Goal: Information Seeking & Learning: Learn about a topic

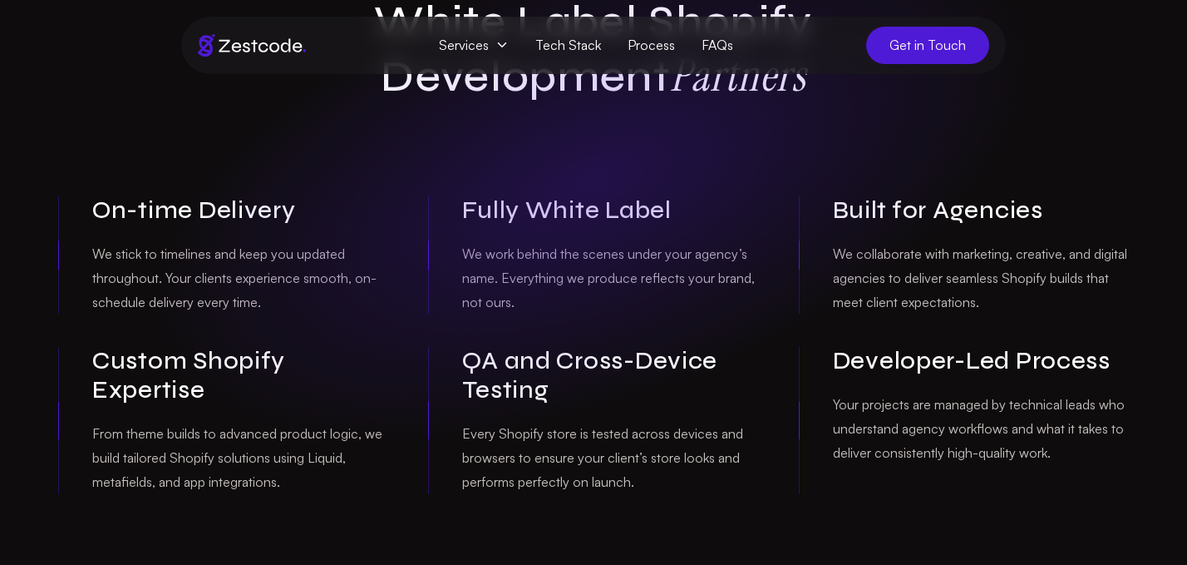
scroll to position [264, 0]
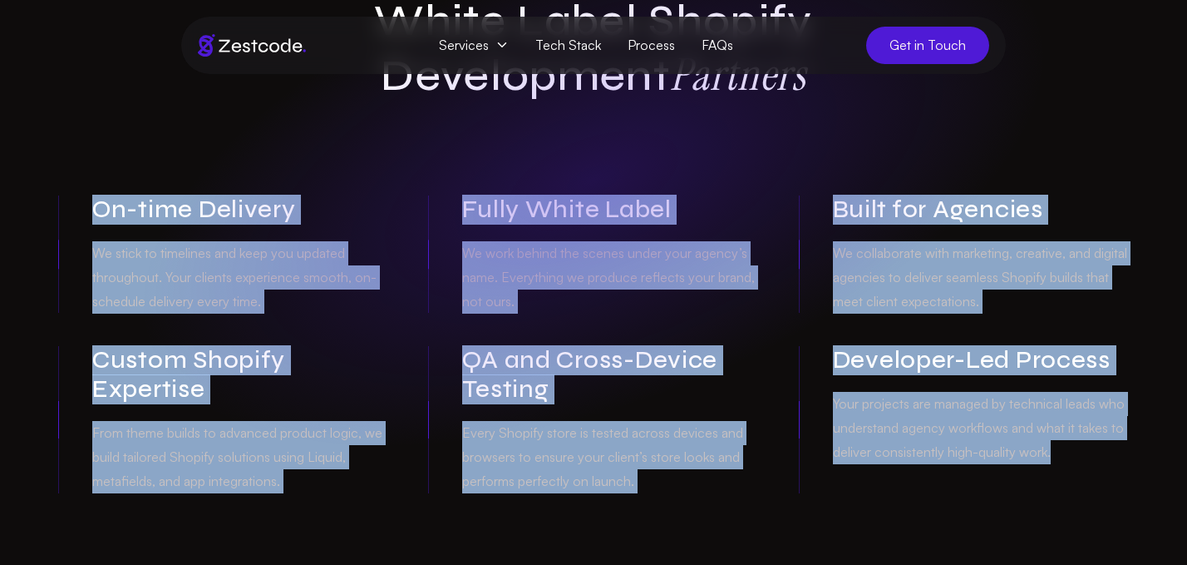
drag, startPoint x: 93, startPoint y: 169, endPoint x: 1056, endPoint y: 413, distance: 993.5
click at [1056, 413] on div "On-time Delivery We stick to timelines and keep you updated throughout. Your cl…" at bounding box center [593, 344] width 1071 height 298
copy div "On-time Delivery We stick to timelines and keep you updated throughout. Your cl…"
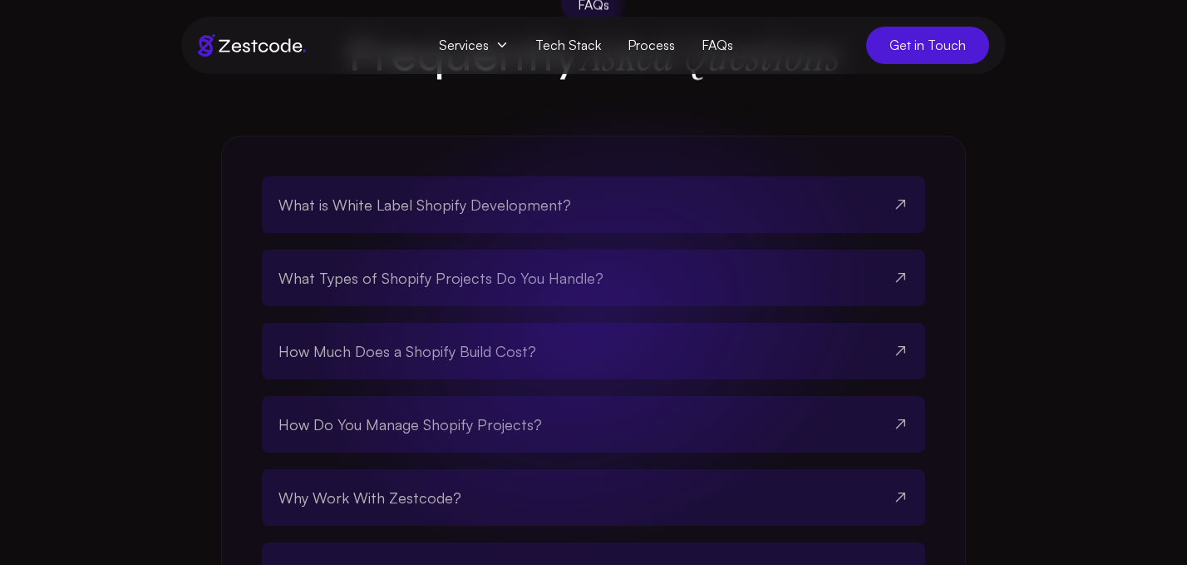
scroll to position [3174, 0]
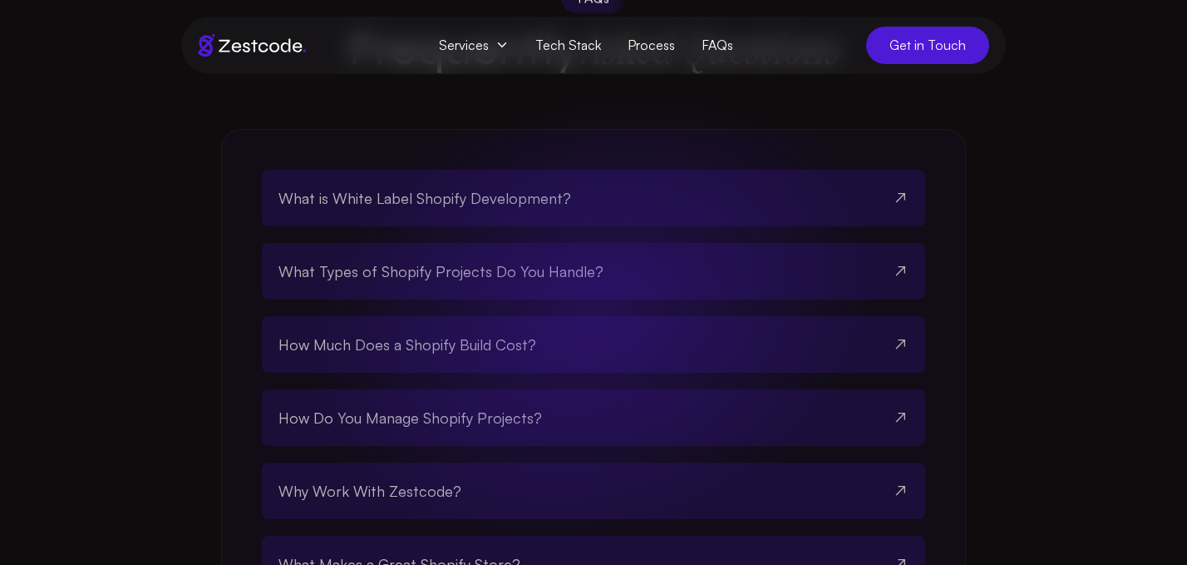
click at [486, 210] on span "What is White Label Shopify Development?" at bounding box center [425, 197] width 293 height 23
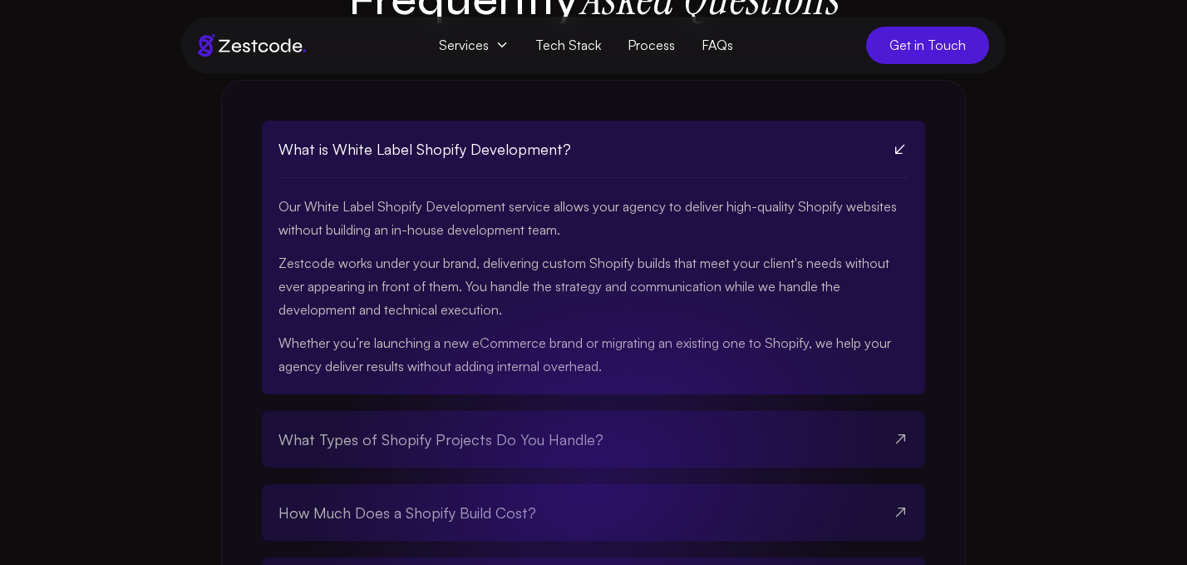
scroll to position [3222, 0]
click at [254, 215] on div "What is White Label Shopify Development? Our White Label Shopify Development se…" at bounding box center [593, 514] width 745 height 867
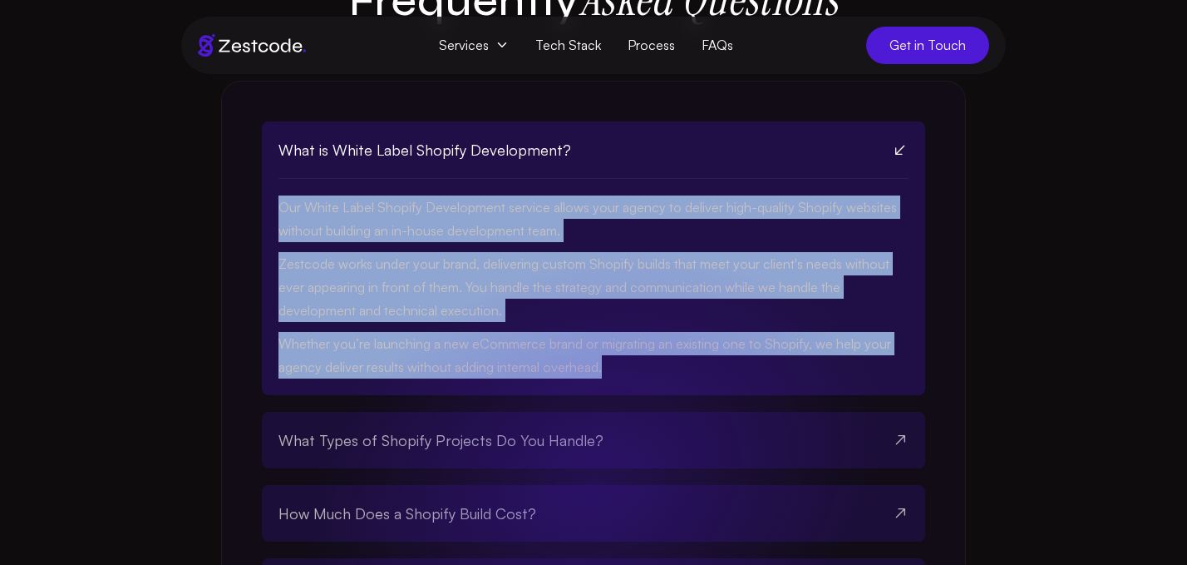
drag, startPoint x: 279, startPoint y: 215, endPoint x: 605, endPoint y: 380, distance: 365.2
click at [605, 380] on div "Our White Label Shopify Development service allows your agency to deliver high-…" at bounding box center [594, 287] width 630 height 216
copy div "Our White Label Shopify Development service allows your agency to deliver high-…"
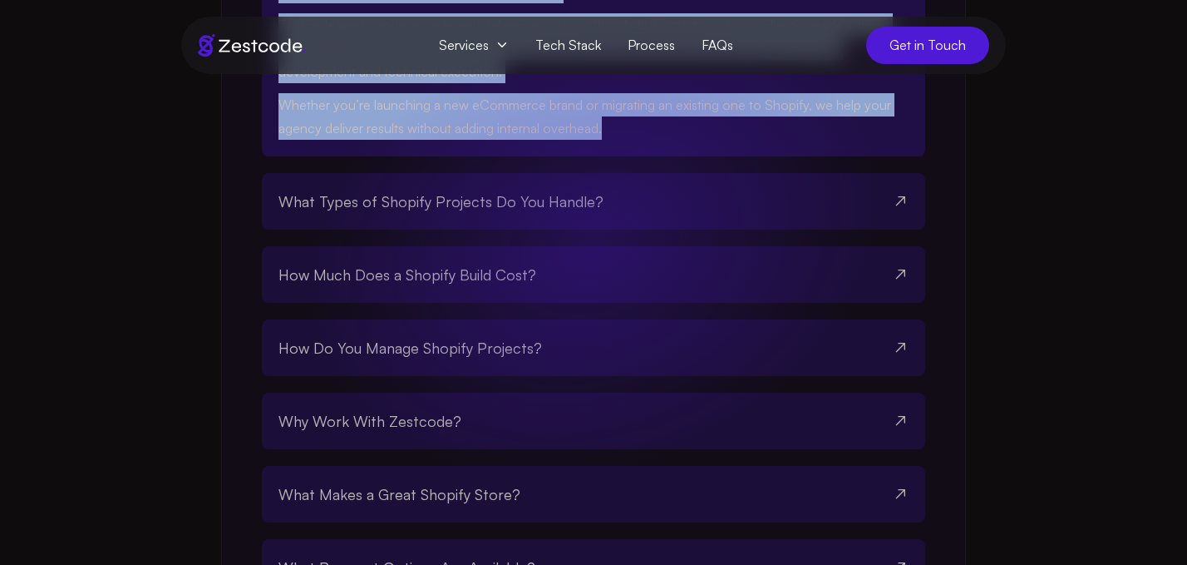
click at [396, 207] on span "What Types of Shopify Projects Do You Handle?" at bounding box center [441, 201] width 325 height 23
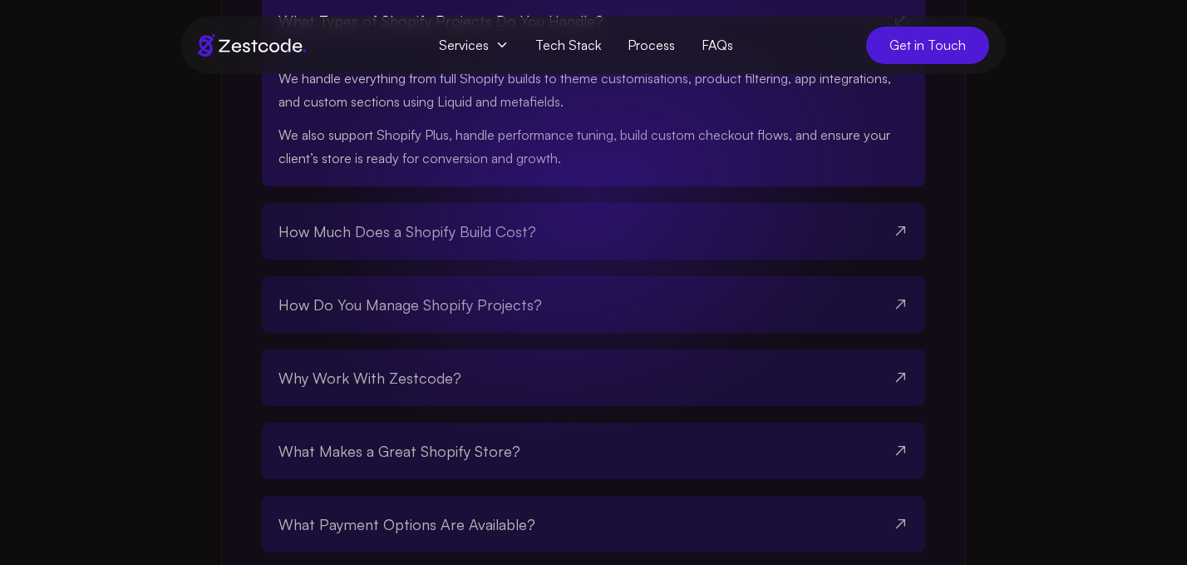
scroll to position [3429, 0]
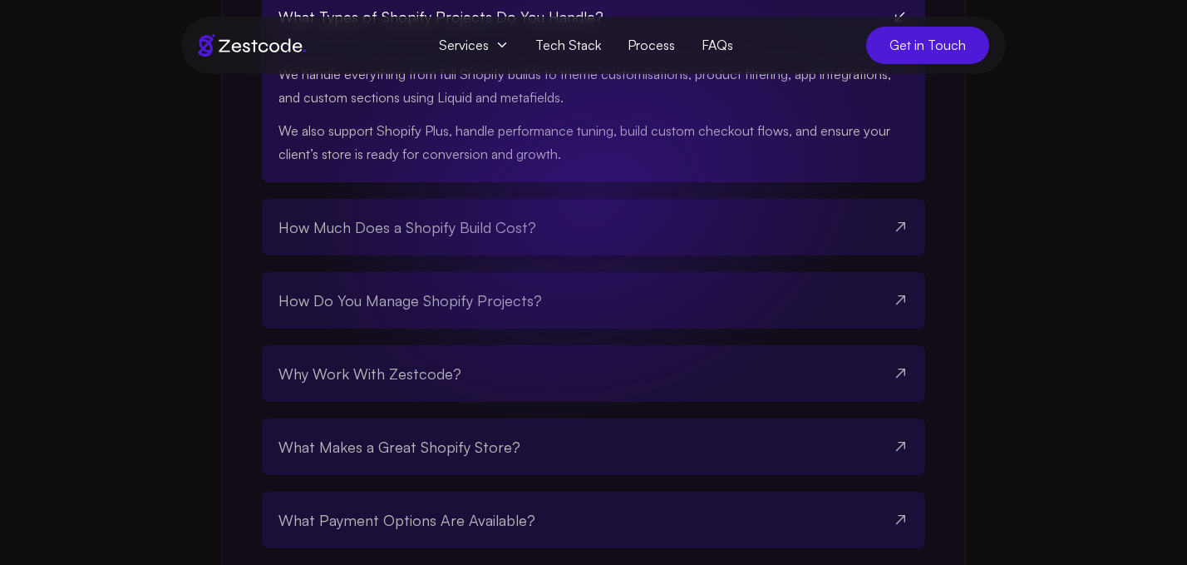
click at [524, 233] on span "How Much Does a Shopify Build Cost?" at bounding box center [408, 226] width 258 height 23
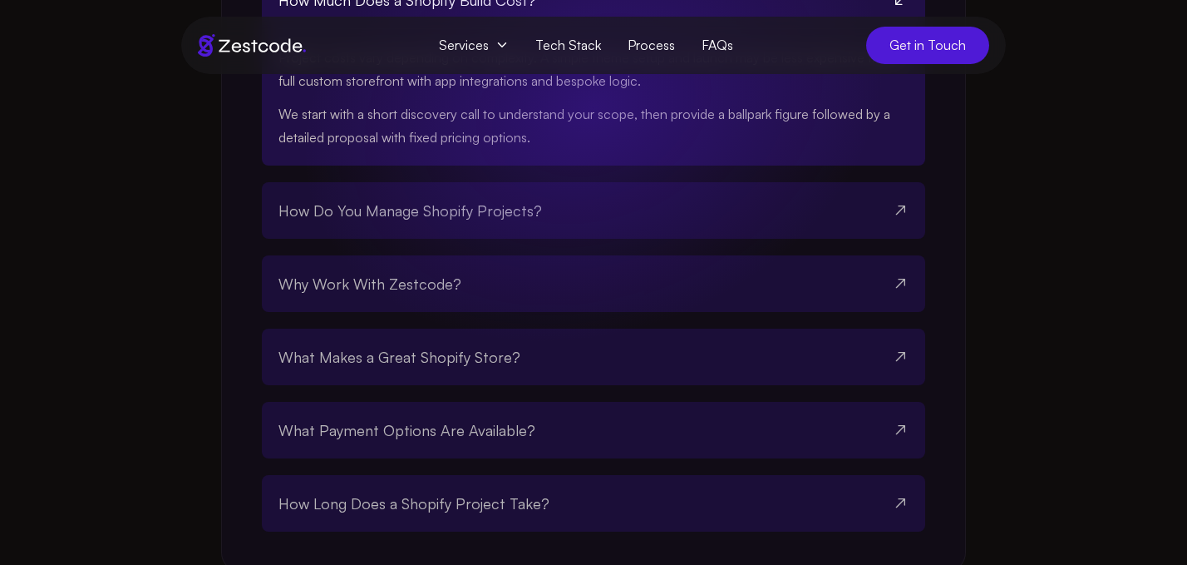
scroll to position [3519, 0]
click at [540, 212] on button "How Do You Manage Shopify Projects?" at bounding box center [594, 209] width 630 height 57
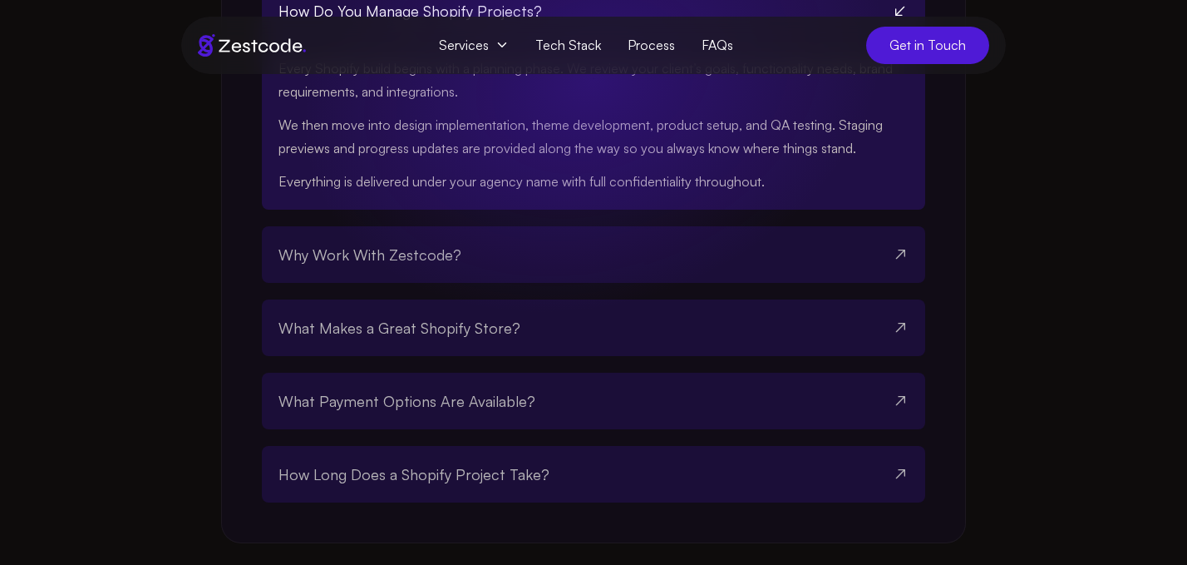
scroll to position [3596, 0]
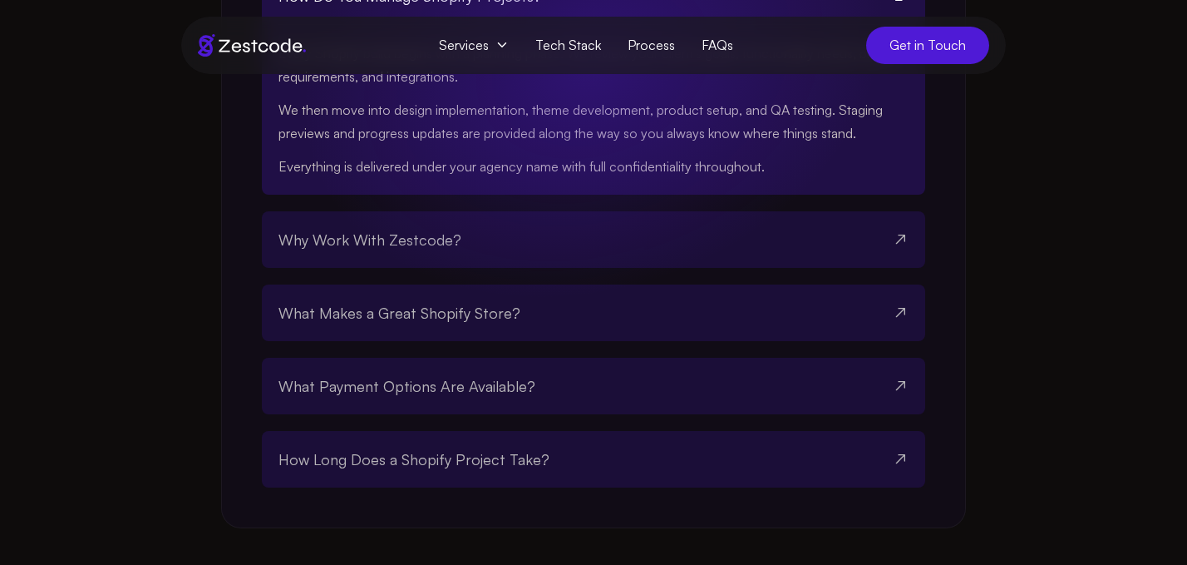
click at [482, 251] on button "Why Work With Zestcode?" at bounding box center [594, 239] width 630 height 57
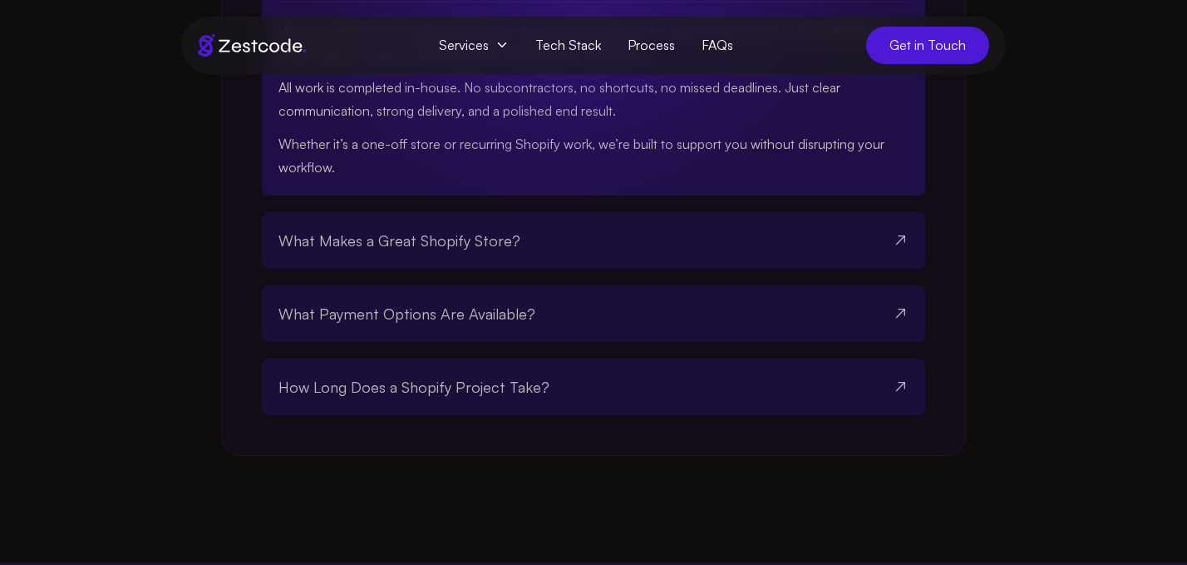
scroll to position [3696, 0]
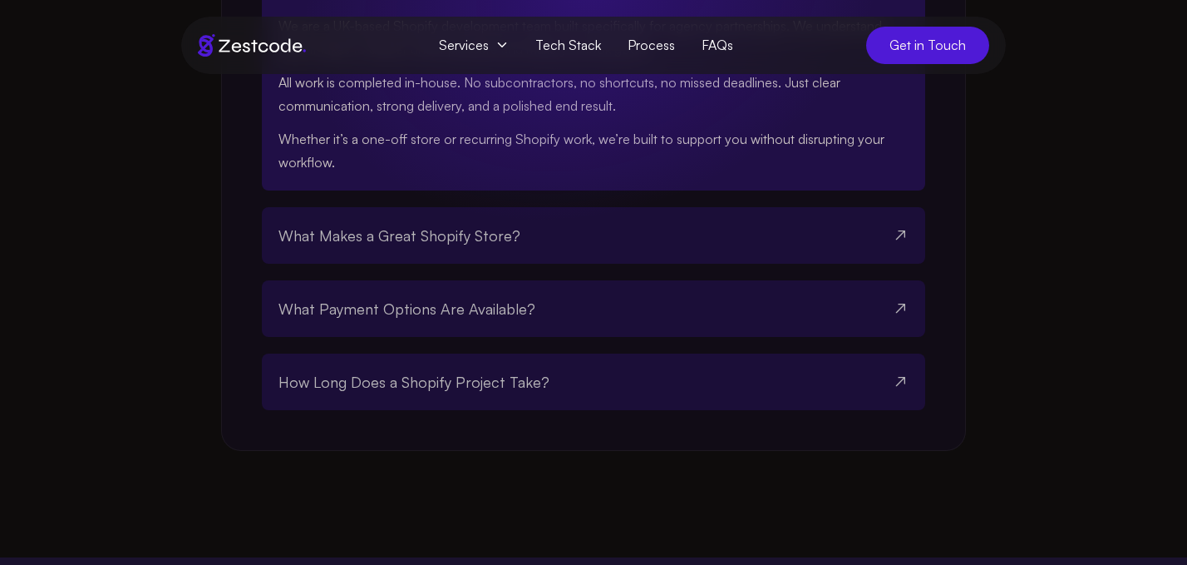
click at [459, 247] on span "What Makes a Great Shopify Store?" at bounding box center [400, 235] width 242 height 23
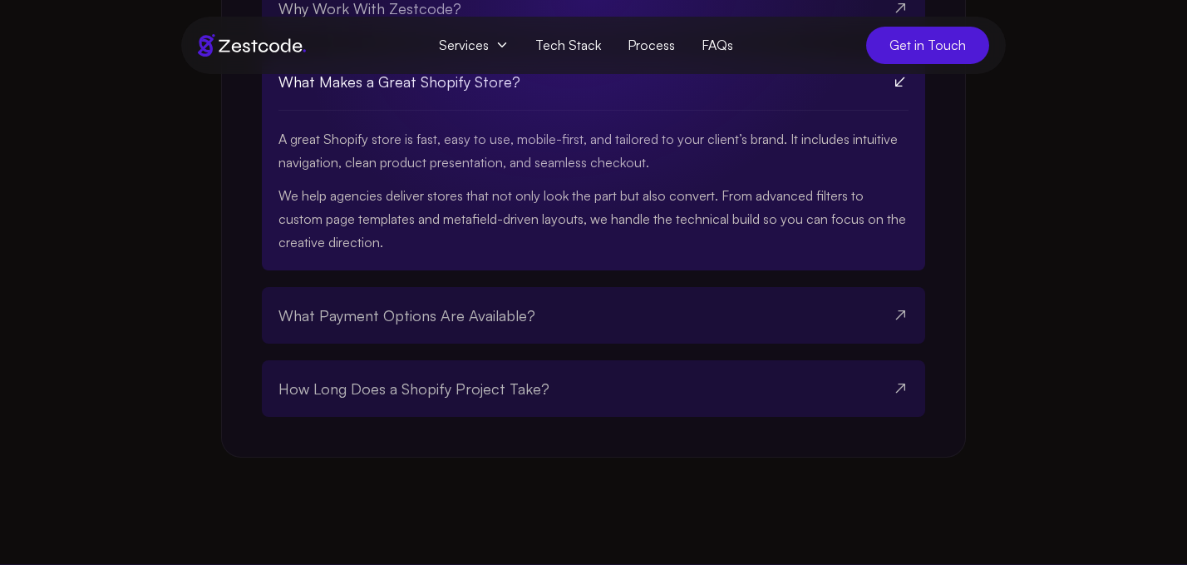
scroll to position [3656, 0]
click at [457, 319] on span "What Payment Options Are Available?" at bounding box center [407, 315] width 257 height 23
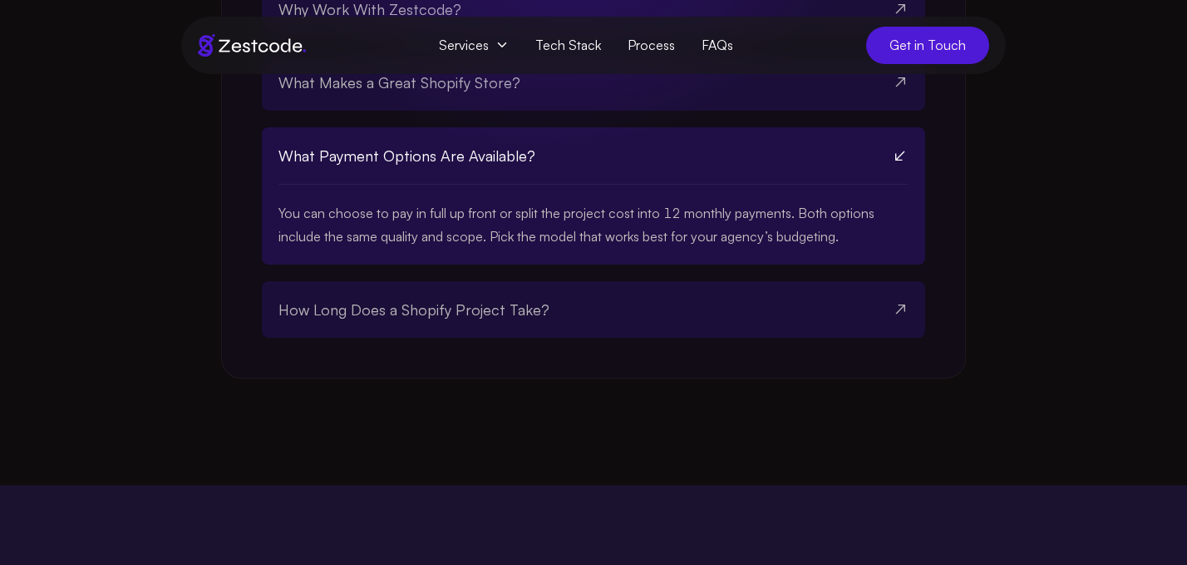
scroll to position [3646, 0]
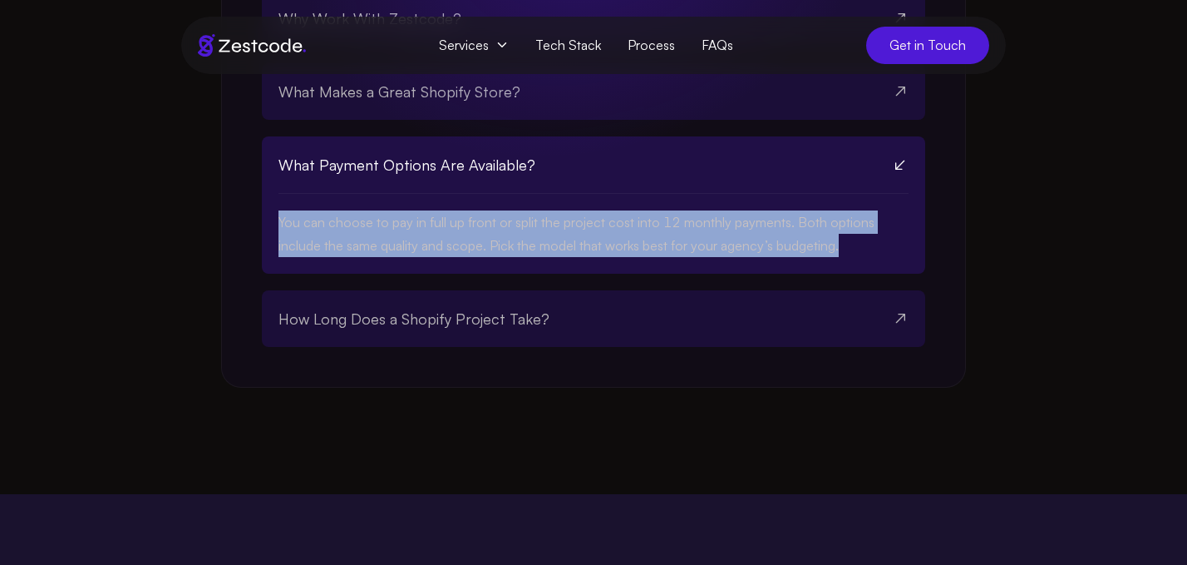
drag, startPoint x: 845, startPoint y: 254, endPoint x: 280, endPoint y: 238, distance: 564.9
click at [280, 238] on p "You can choose to pay in full up front or split the project cost into 12 monthl…" at bounding box center [594, 233] width 630 height 47
copy p "You can choose to pay in full up front or split the project cost into 12 monthl…"
click at [539, 307] on button "How Long Does a Shopify Project Take?" at bounding box center [594, 318] width 630 height 57
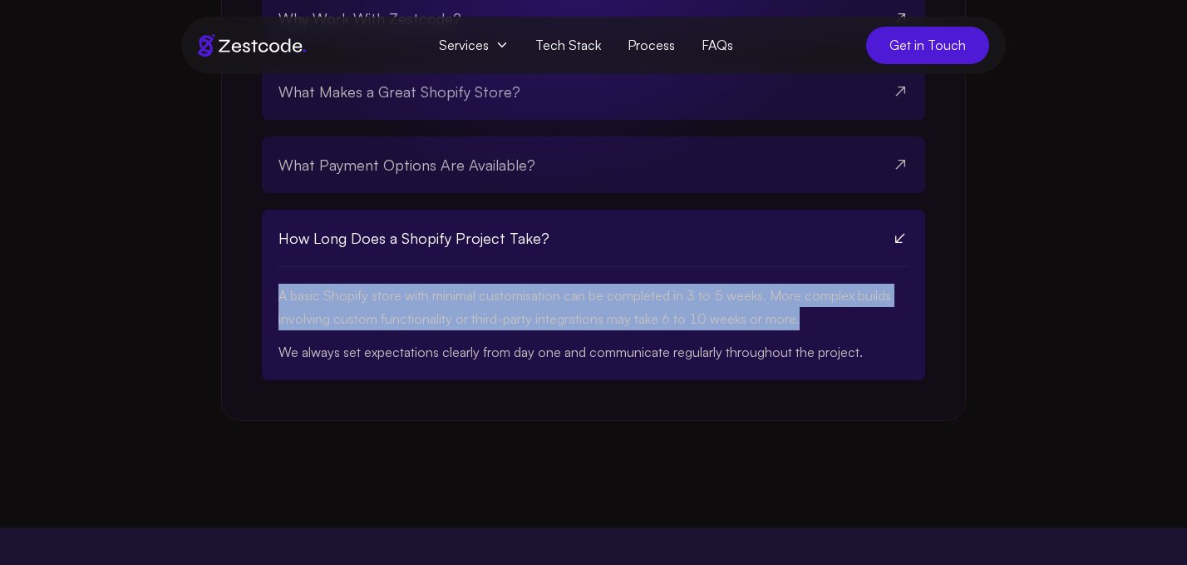
drag, startPoint x: 802, startPoint y: 328, endPoint x: 271, endPoint y: 302, distance: 532.0
click at [271, 302] on div "How Long Does a Shopify Project Take? A basic Shopify store with minimal custom…" at bounding box center [594, 295] width 664 height 170
copy p "A basic Shopify store with minimal customisation can be completed in 3 to 5 wee…"
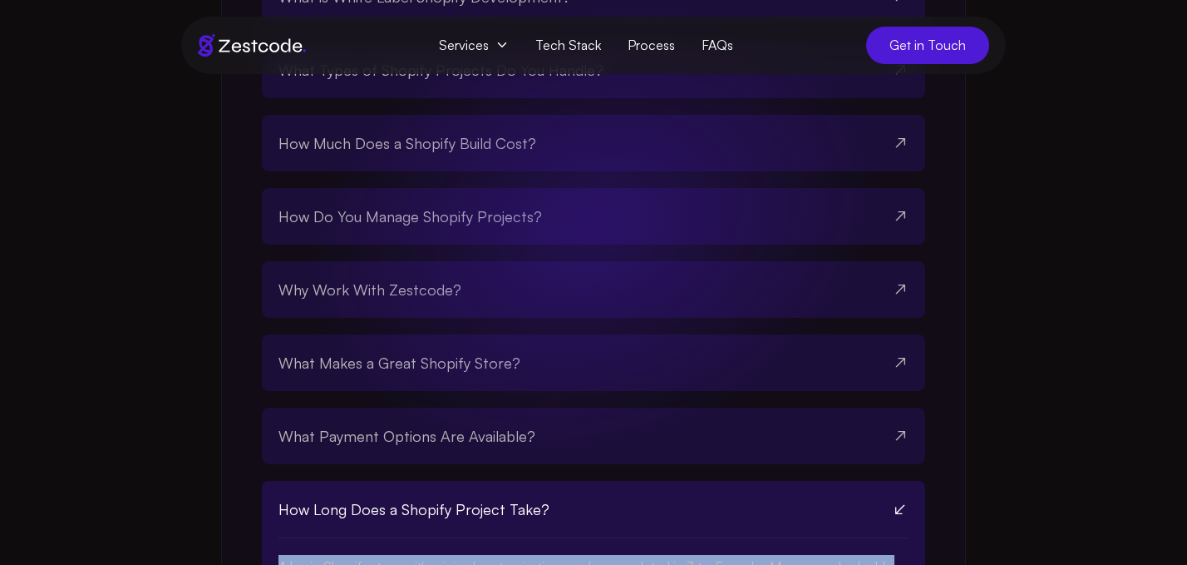
scroll to position [3392, 0]
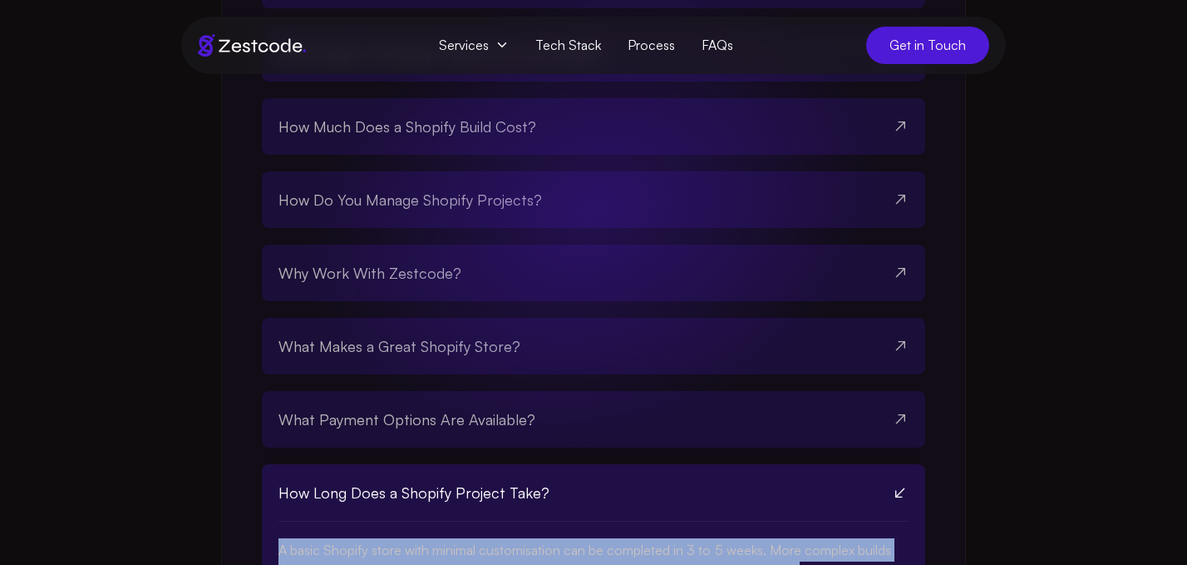
click at [516, 201] on span "How Do You Manage Shopify Projects?" at bounding box center [411, 199] width 264 height 23
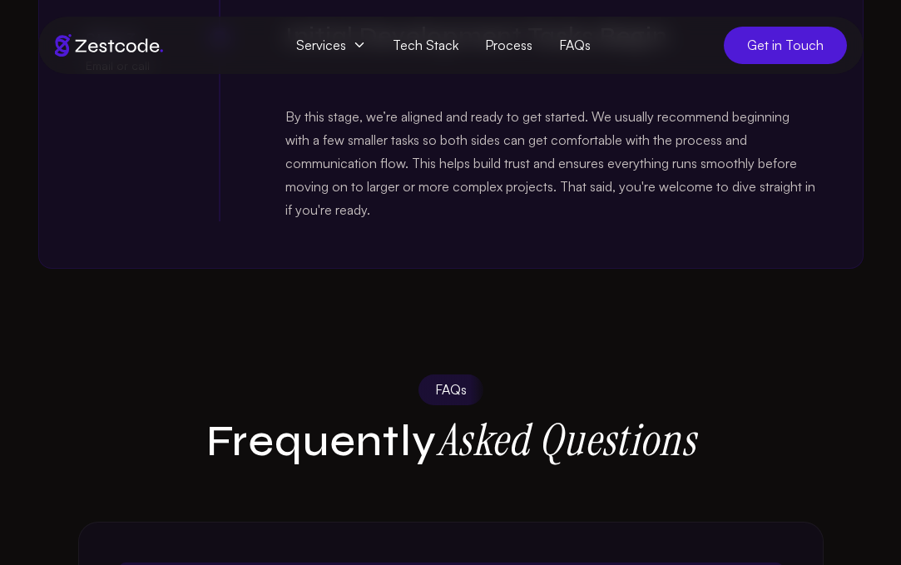
scroll to position [2914, 0]
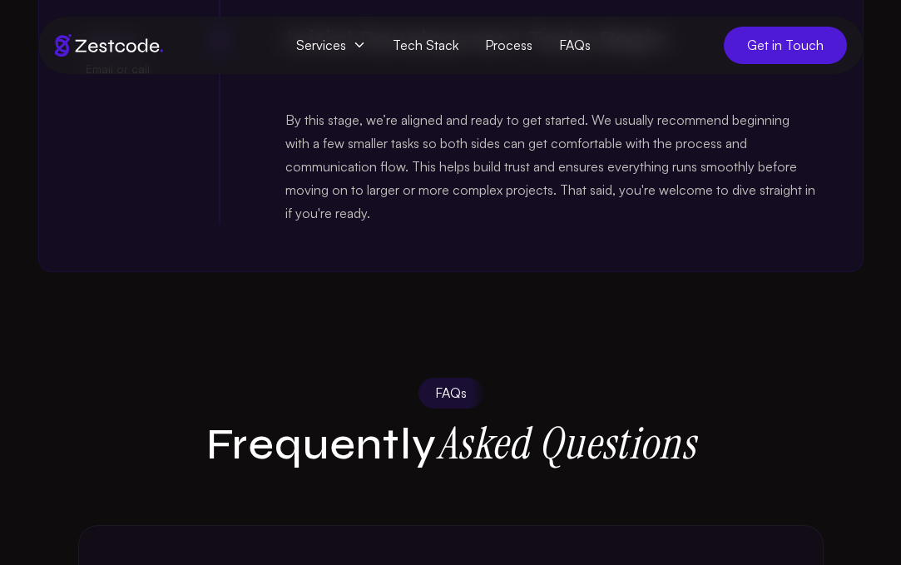
click at [420, 41] on link "Tech Stack" at bounding box center [425, 45] width 92 height 31
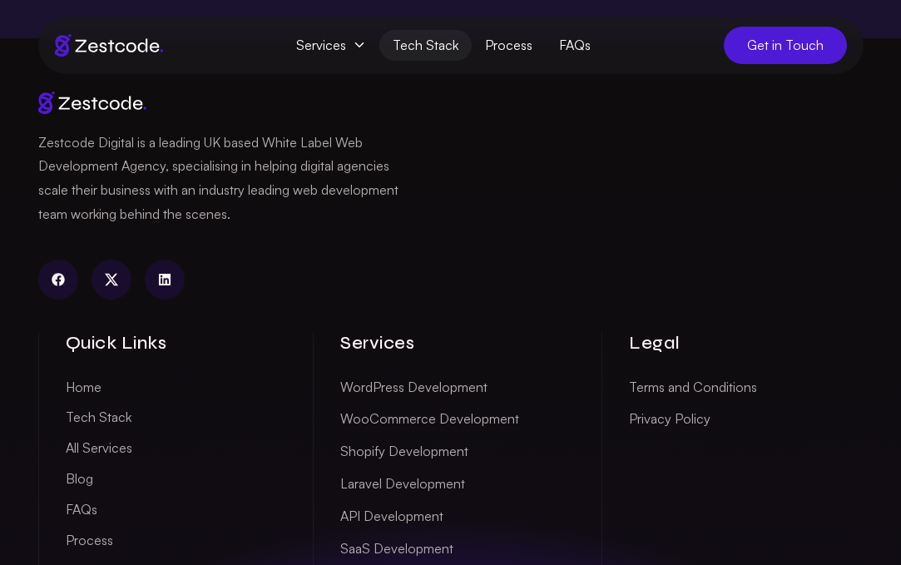
scroll to position [3344, 0]
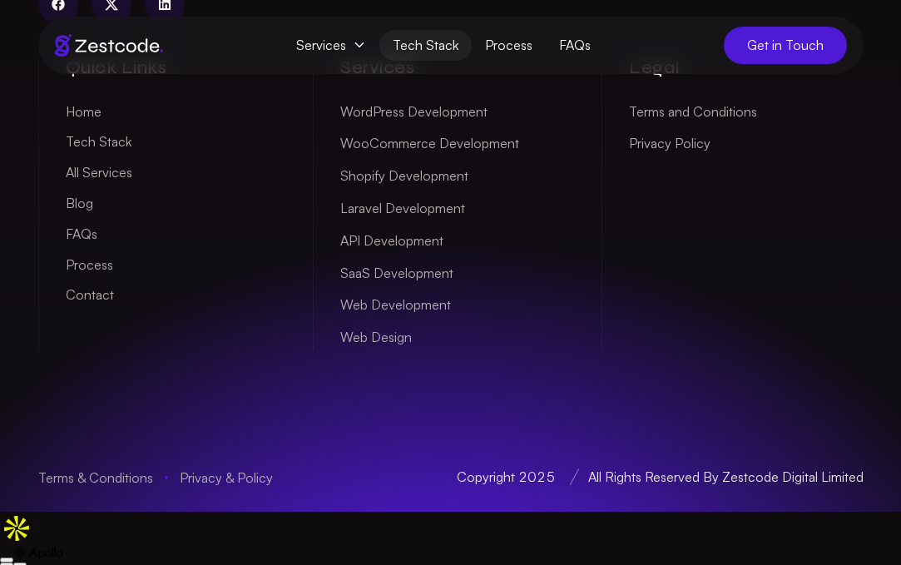
click at [413, 125] on link "WordPress Development" at bounding box center [413, 112] width 147 height 26
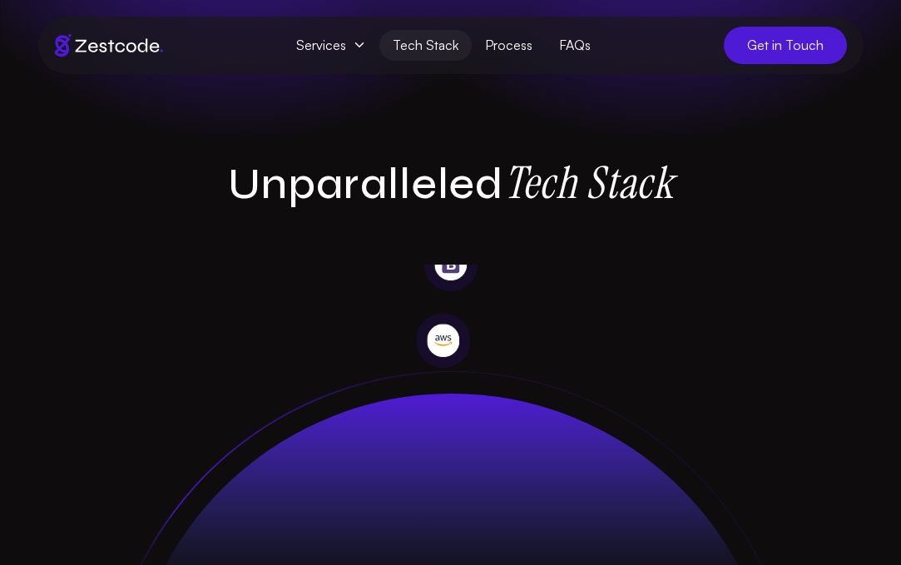
scroll to position [45, 0]
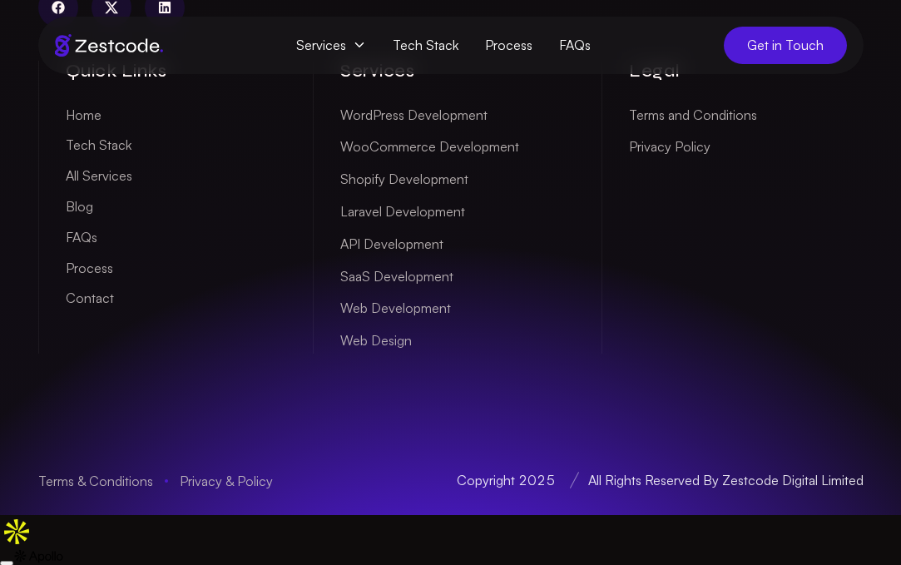
click at [383, 128] on link "WordPress Development" at bounding box center [413, 115] width 147 height 26
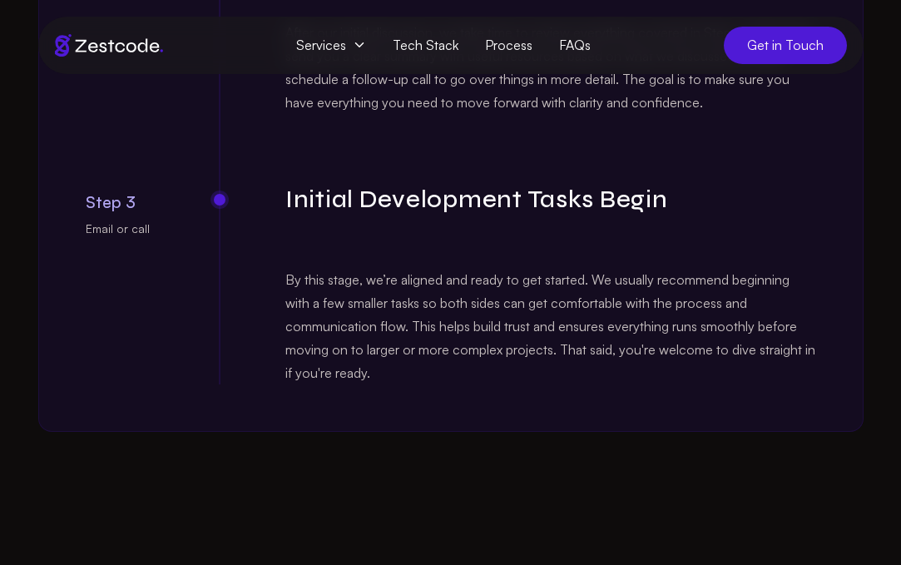
scroll to position [2778, 0]
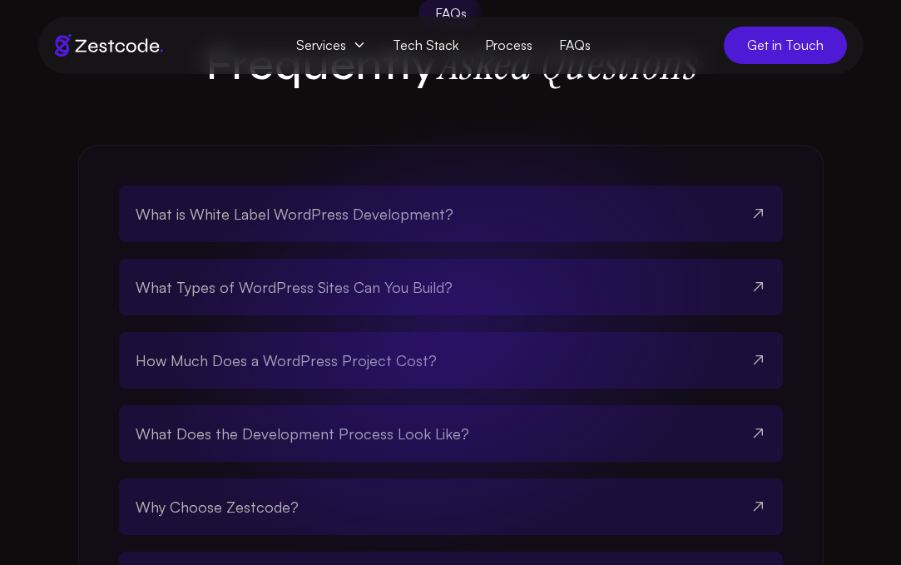
click at [491, 222] on button "What is White Label WordPress Development?" at bounding box center [451, 213] width 630 height 57
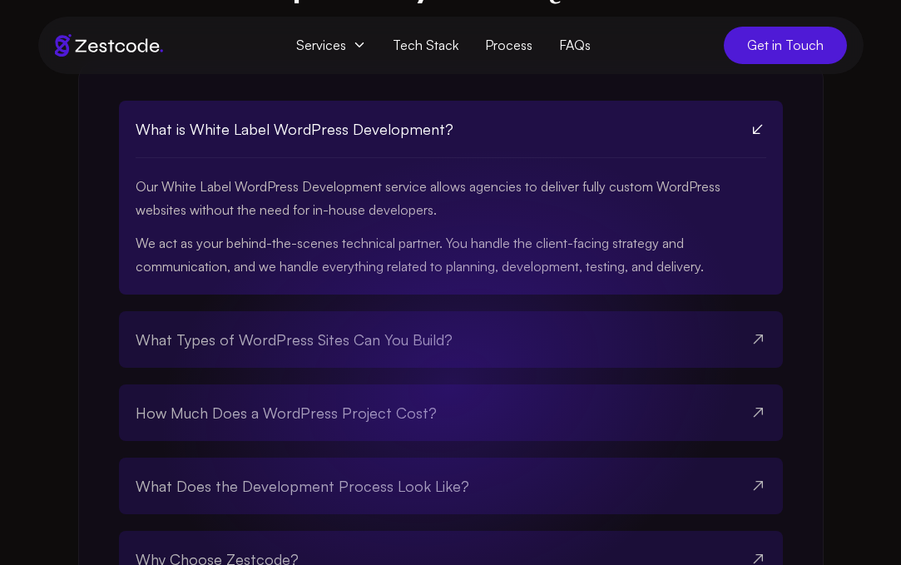
scroll to position [3392, 0]
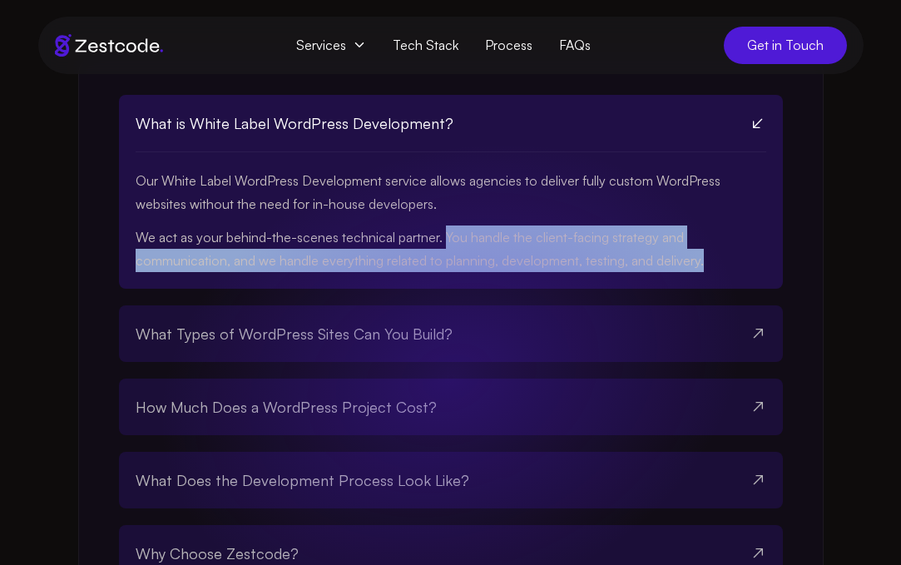
drag, startPoint x: 710, startPoint y: 271, endPoint x: 447, endPoint y: 247, distance: 263.9
click at [447, 248] on p "We act as your behind-the-scenes technical partner. You handle the client-facin…" at bounding box center [451, 248] width 630 height 47
copy p "ou handle the client-facing strategy and communication, and we handle everythin…"
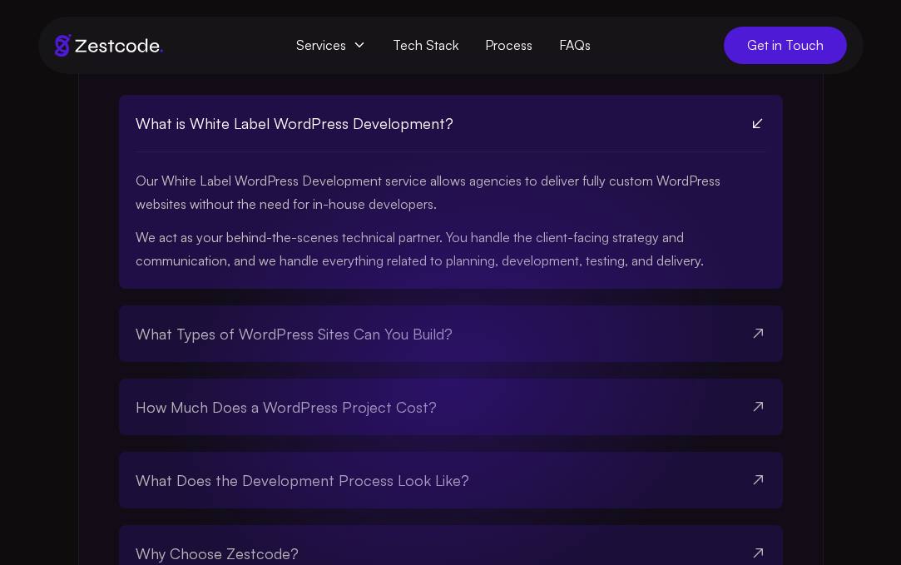
click at [802, 244] on div "What is White Label WordPress Development? Our White Label WordPress Developmen…" at bounding box center [450, 447] width 745 height 787
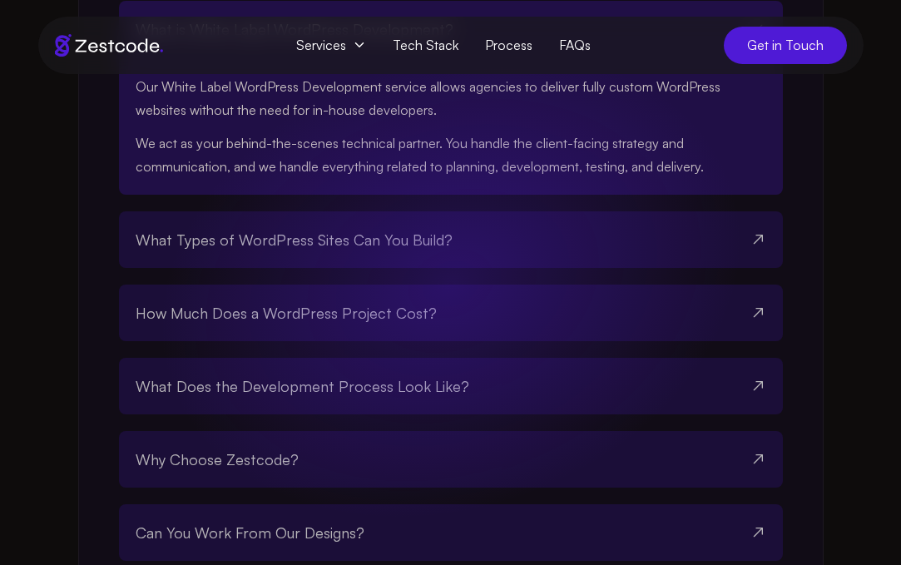
scroll to position [3496, 0]
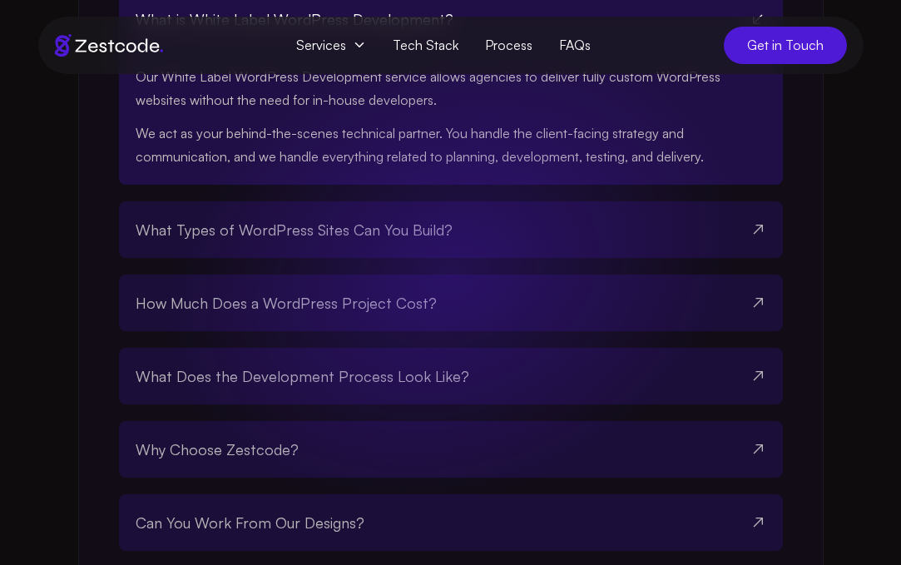
click at [414, 233] on span "What Types of WordPress Sites Can You Build?" at bounding box center [294, 229] width 317 height 23
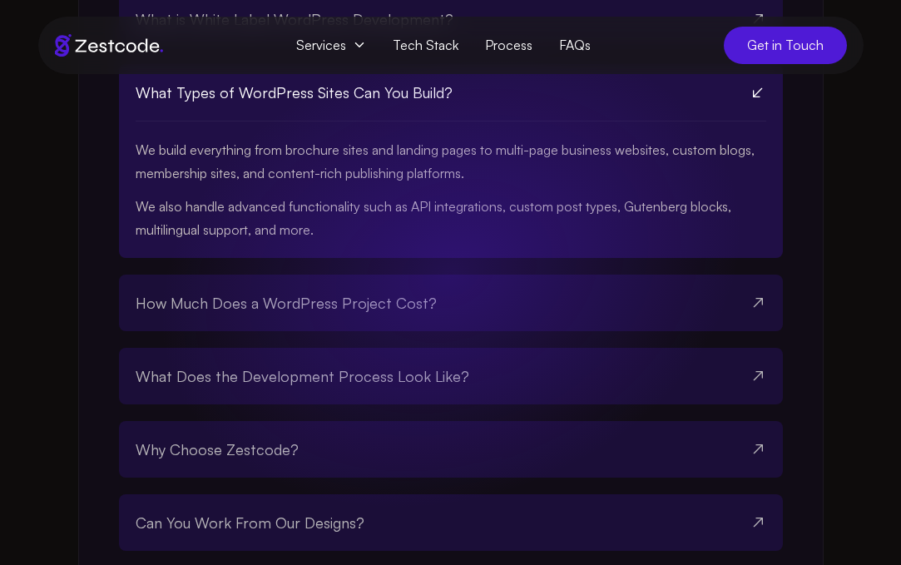
click at [432, 303] on button "How Much Does a WordPress Project Cost?" at bounding box center [451, 302] width 630 height 57
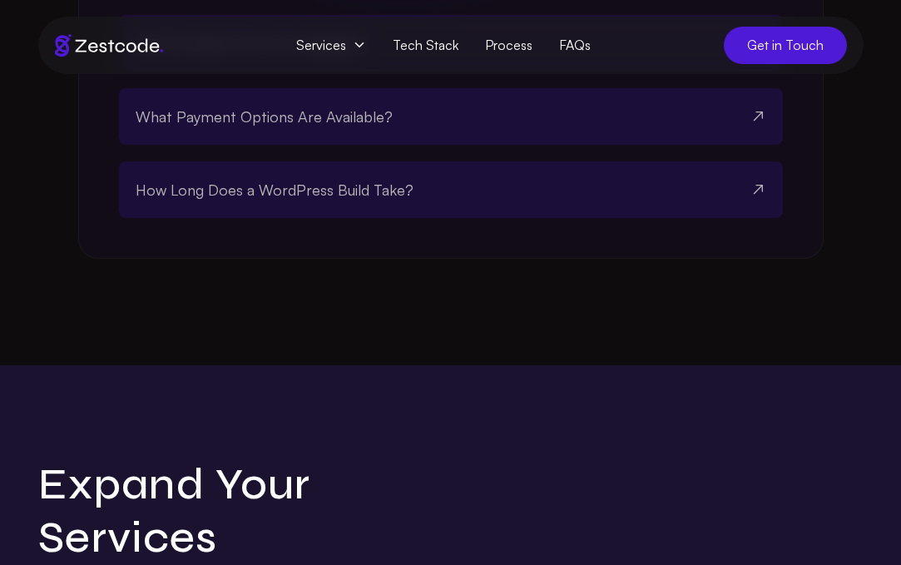
click at [427, 205] on button "How Long Does a WordPress Build Take?" at bounding box center [451, 189] width 630 height 57
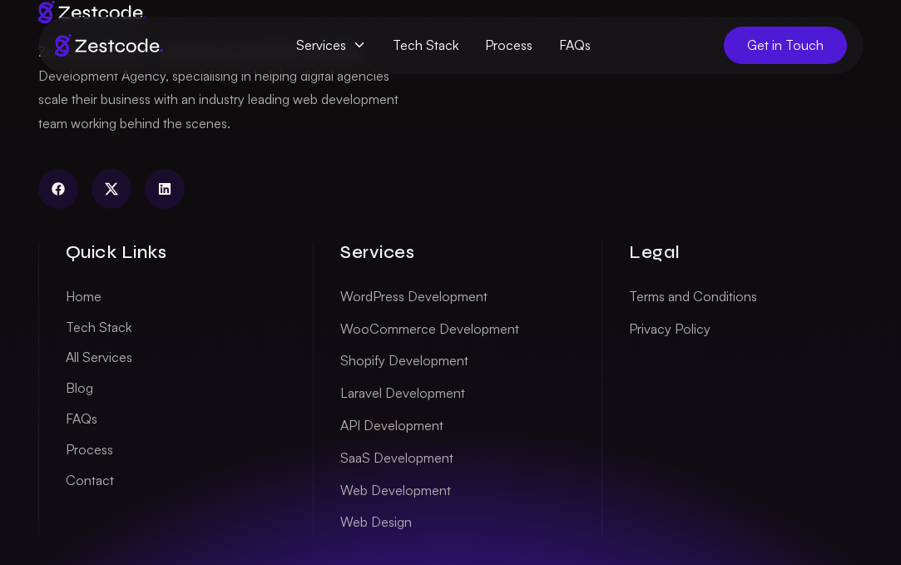
scroll to position [4828, 0]
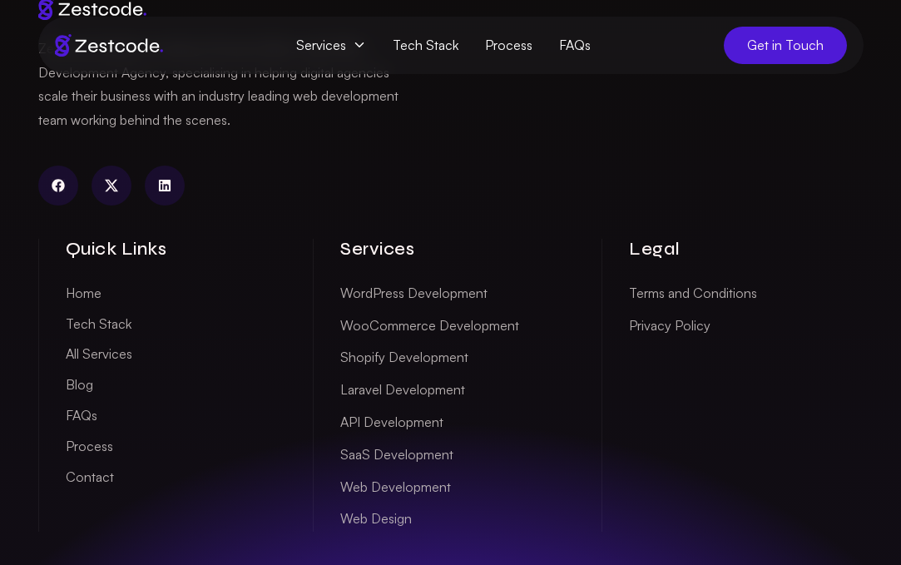
click at [451, 338] on link "WooCommerce Development" at bounding box center [429, 326] width 179 height 26
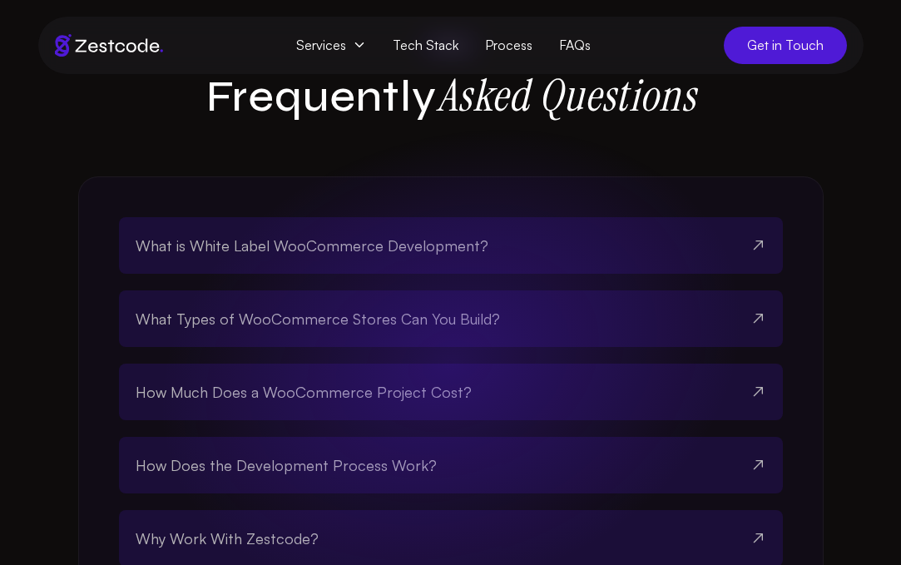
scroll to position [3271, 0]
click at [435, 255] on span "What is White Label WooCommerce Development?" at bounding box center [312, 243] width 353 height 23
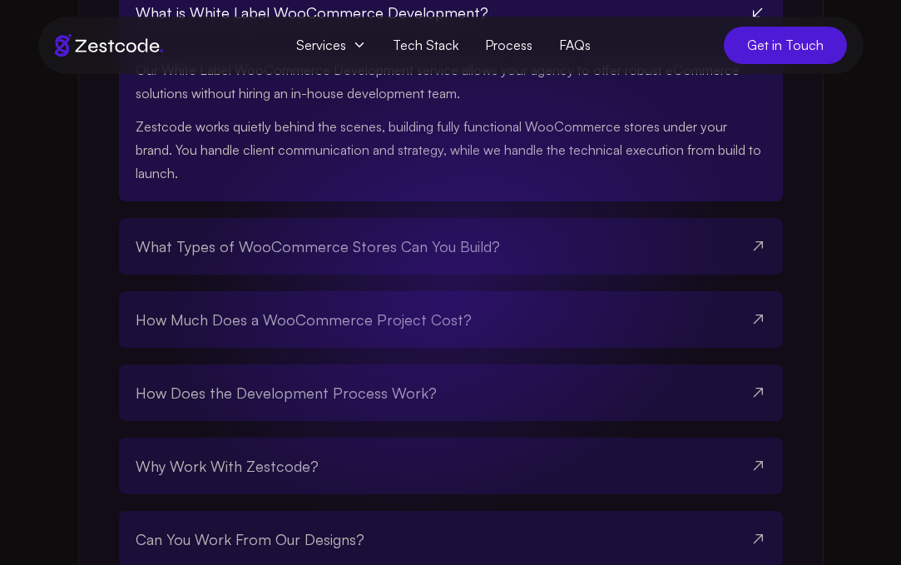
scroll to position [3504, 0]
click at [452, 315] on span "How Much Does a WooCommerce Project Cost?" at bounding box center [304, 317] width 336 height 23
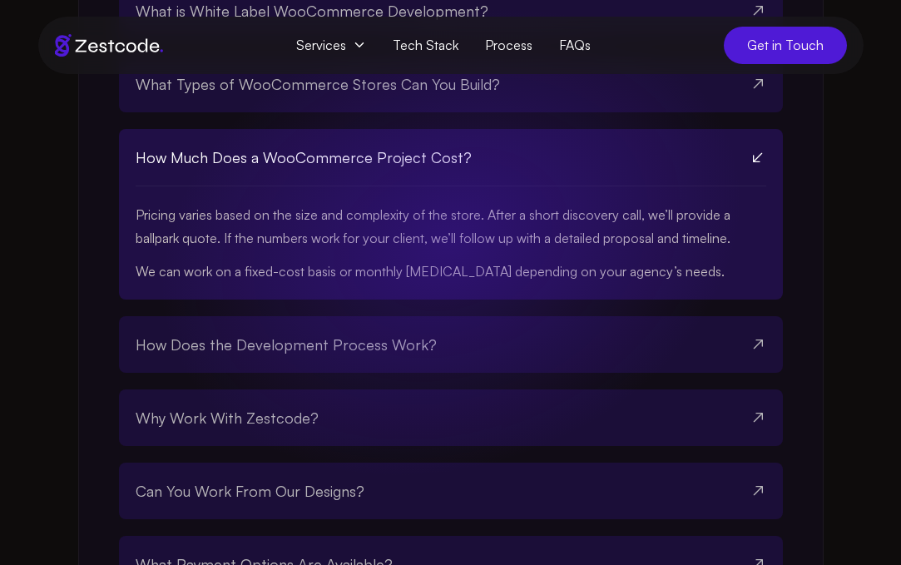
scroll to position [3449, 0]
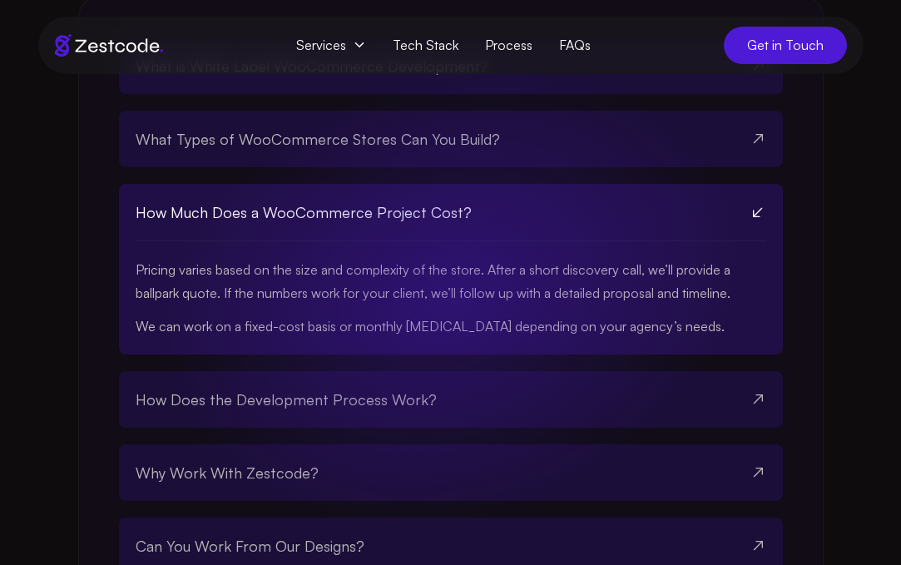
click at [407, 160] on button "What Types of WooCommerce Stores Can You Build?" at bounding box center [451, 139] width 630 height 57
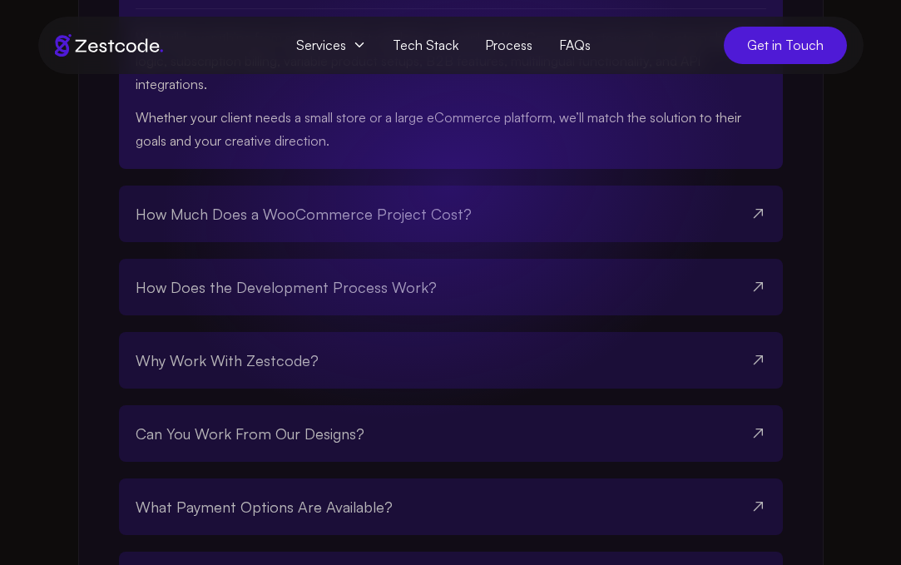
scroll to position [3695, 0]
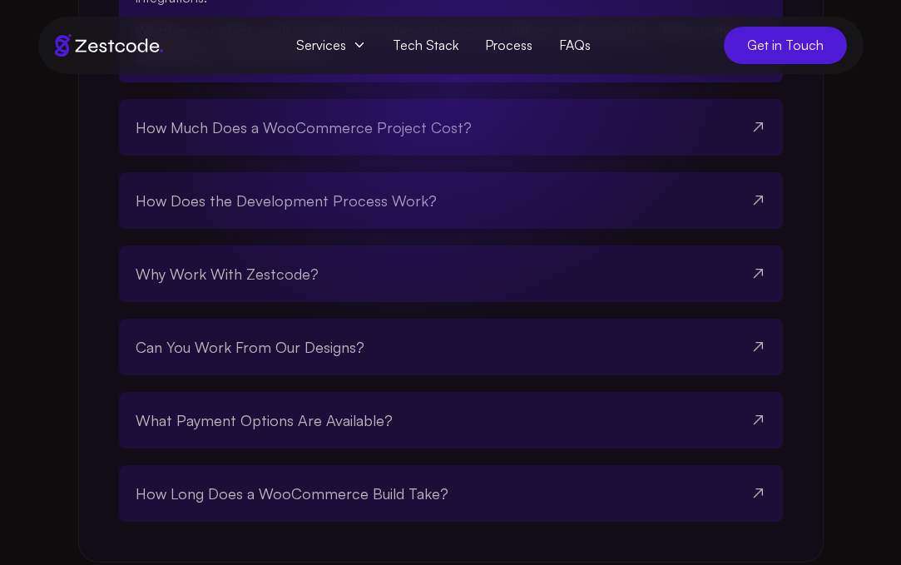
click at [401, 269] on button "Why Work With Zestcode?" at bounding box center [451, 273] width 630 height 57
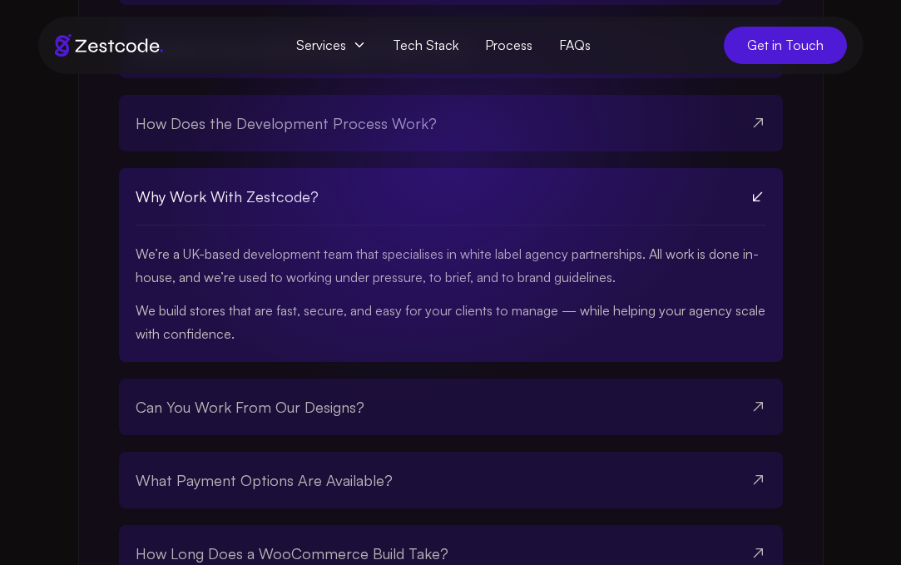
scroll to position [3592, 0]
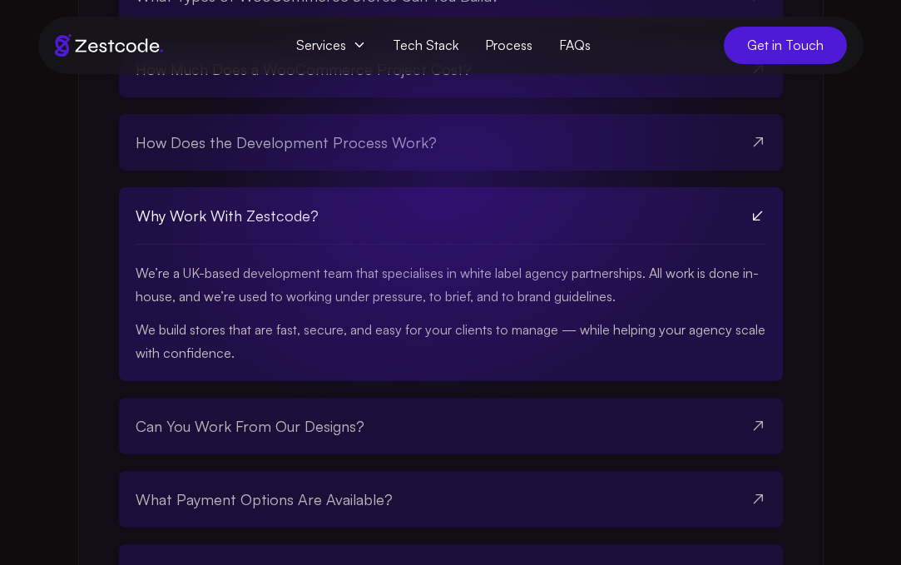
click at [406, 154] on span "How Does the Development Process Work?" at bounding box center [286, 142] width 301 height 23
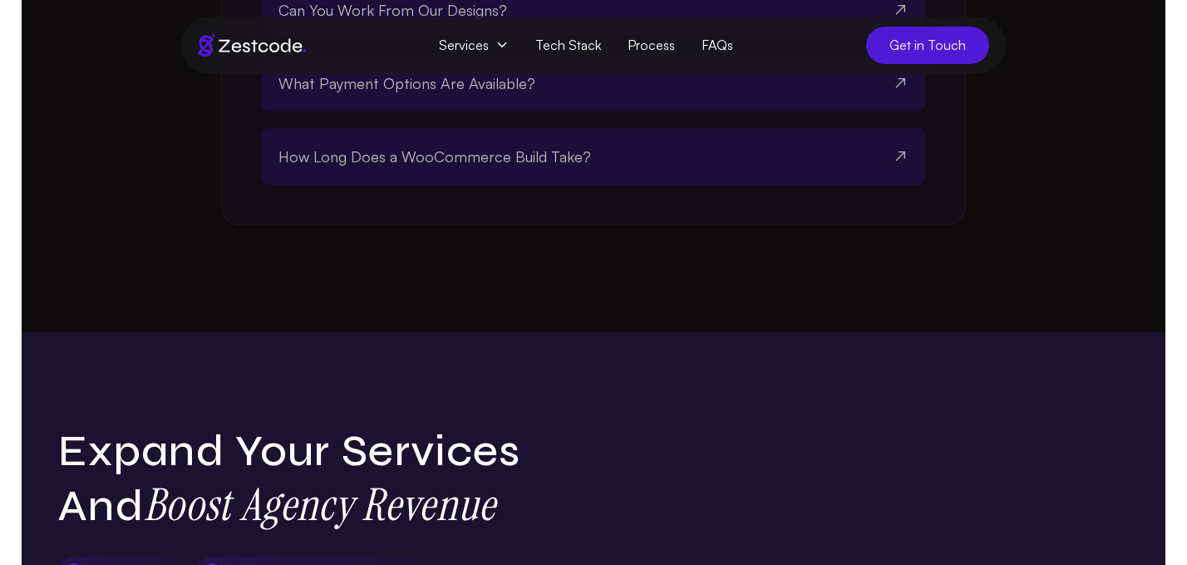
scroll to position [3880, 0]
